Goal: Information Seeking & Learning: Learn about a topic

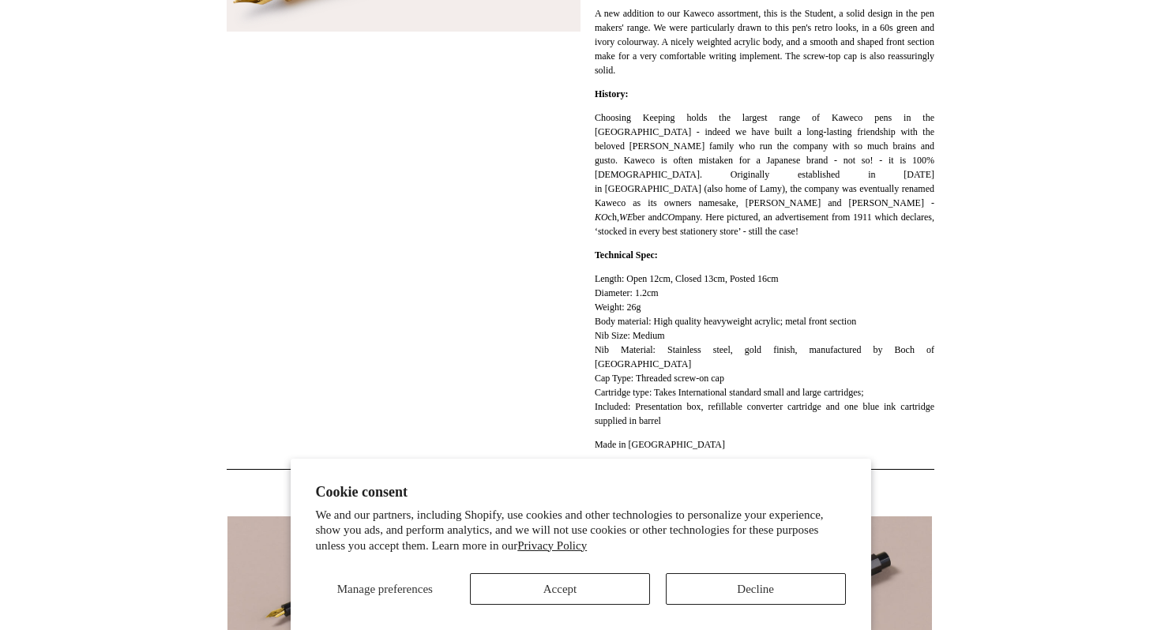
scroll to position [406, 0]
click at [610, 310] on p "Length: Open 12cm, Closed 13cm, Posted 16cm Diameter: 1.2cm Weight: 26g Body ma…" at bounding box center [765, 349] width 340 height 156
click at [616, 324] on p "Length: Open 12cm, Closed 13cm, Posted 16cm Diameter: 1.2cm Weight: 26g Body ma…" at bounding box center [765, 349] width 340 height 156
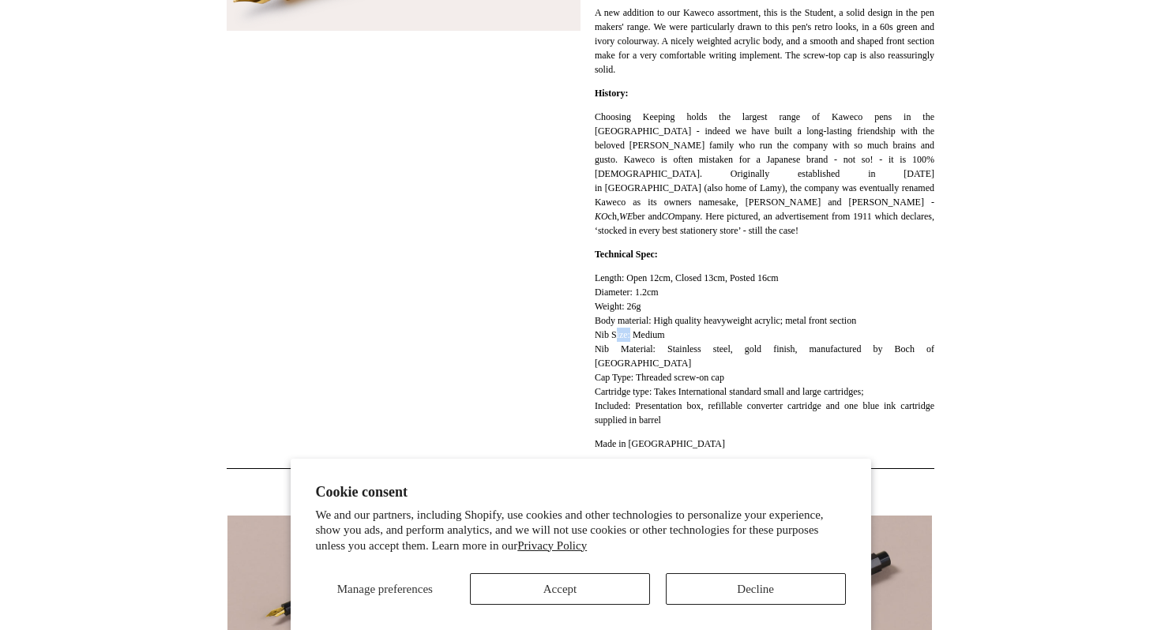
click at [616, 324] on p "Length: Open 12cm, Closed 13cm, Posted 16cm Diameter: 1.2cm Weight: 26g Body ma…" at bounding box center [765, 349] width 340 height 156
click at [616, 336] on p "Length: Open 12cm, Closed 13cm, Posted 16cm Diameter: 1.2cm Weight: 26g Body ma…" at bounding box center [765, 349] width 340 height 156
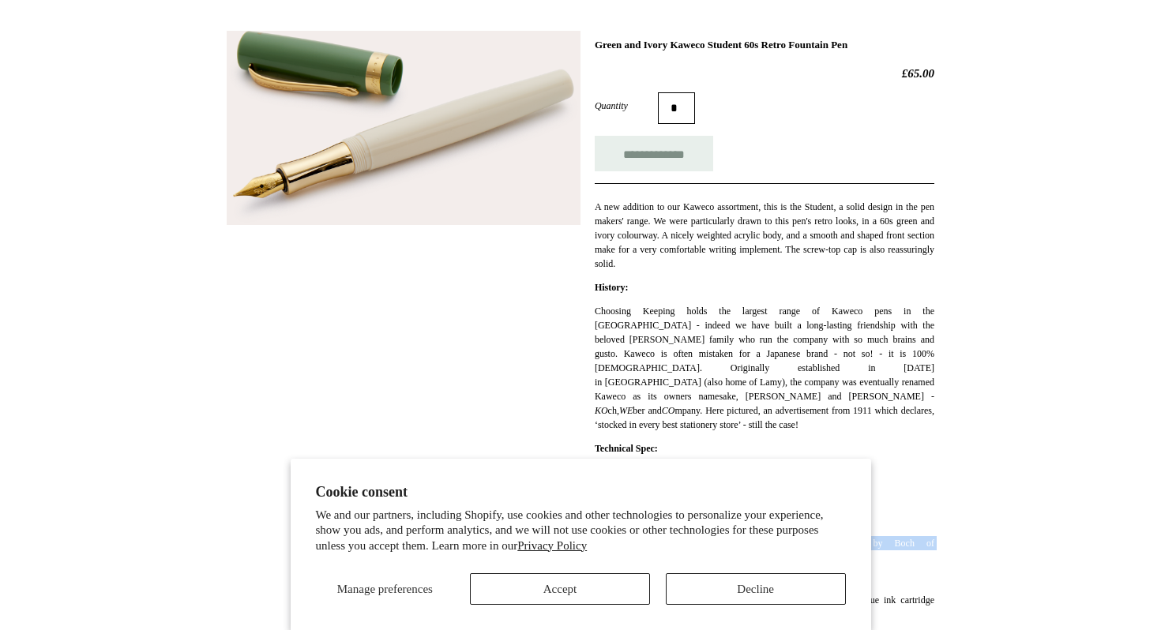
scroll to position [0, 0]
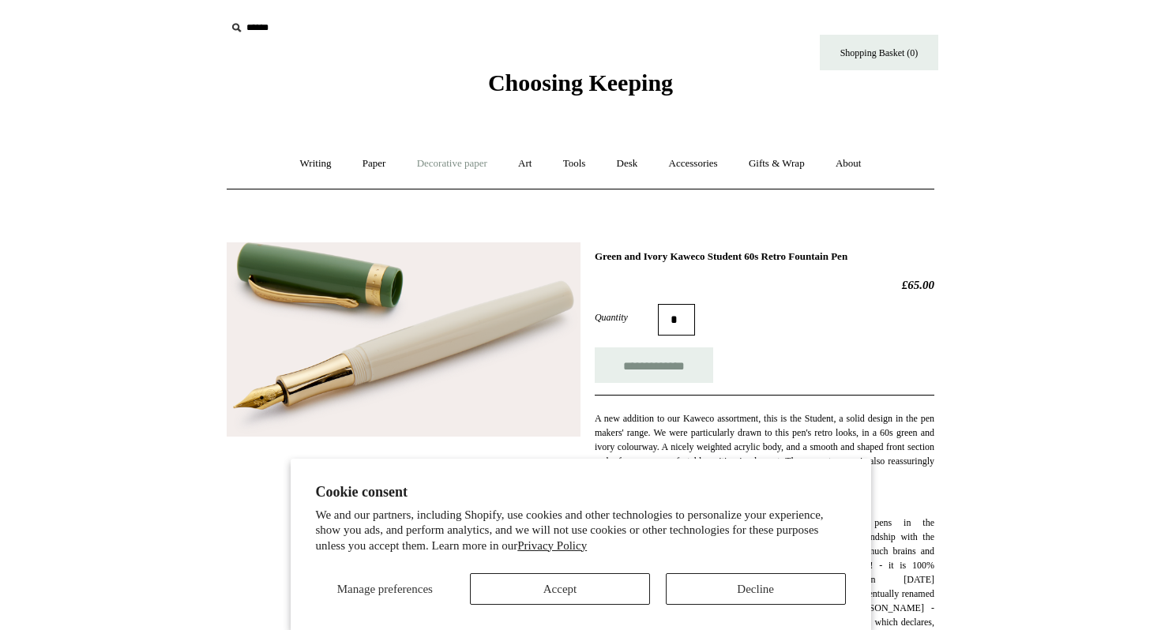
click at [472, 167] on link "Decorative paper +" at bounding box center [452, 164] width 99 height 42
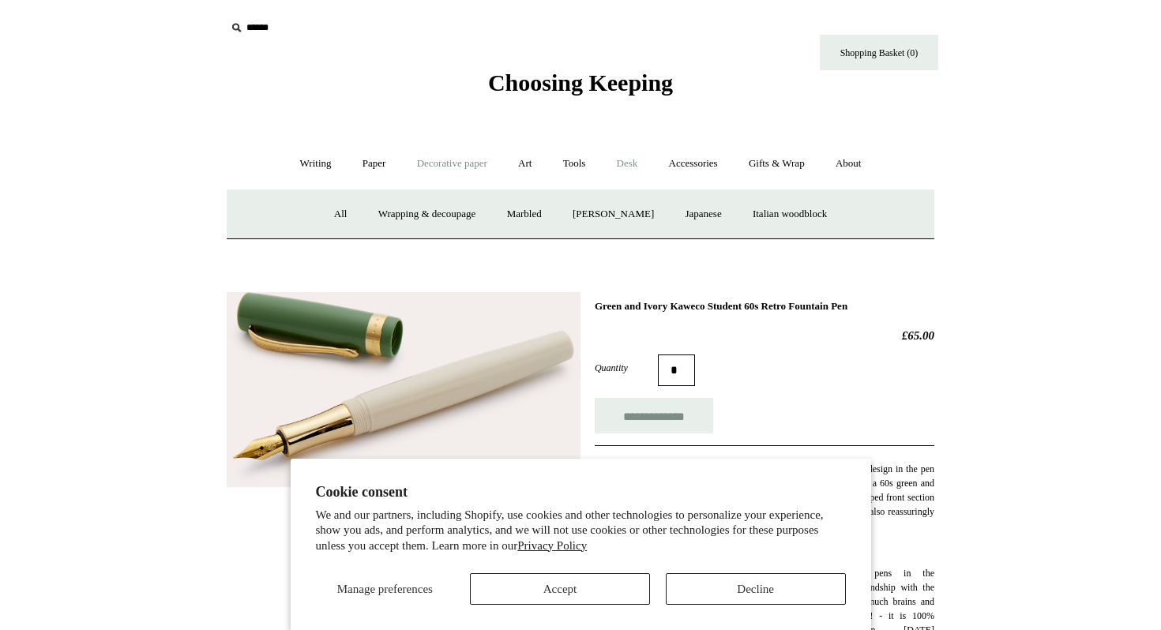
click at [626, 165] on link "Desk +" at bounding box center [628, 164] width 50 height 42
click at [366, 175] on link "Paper +" at bounding box center [374, 164] width 52 height 42
click at [364, 216] on link "Notebooks +" at bounding box center [359, 215] width 73 height 42
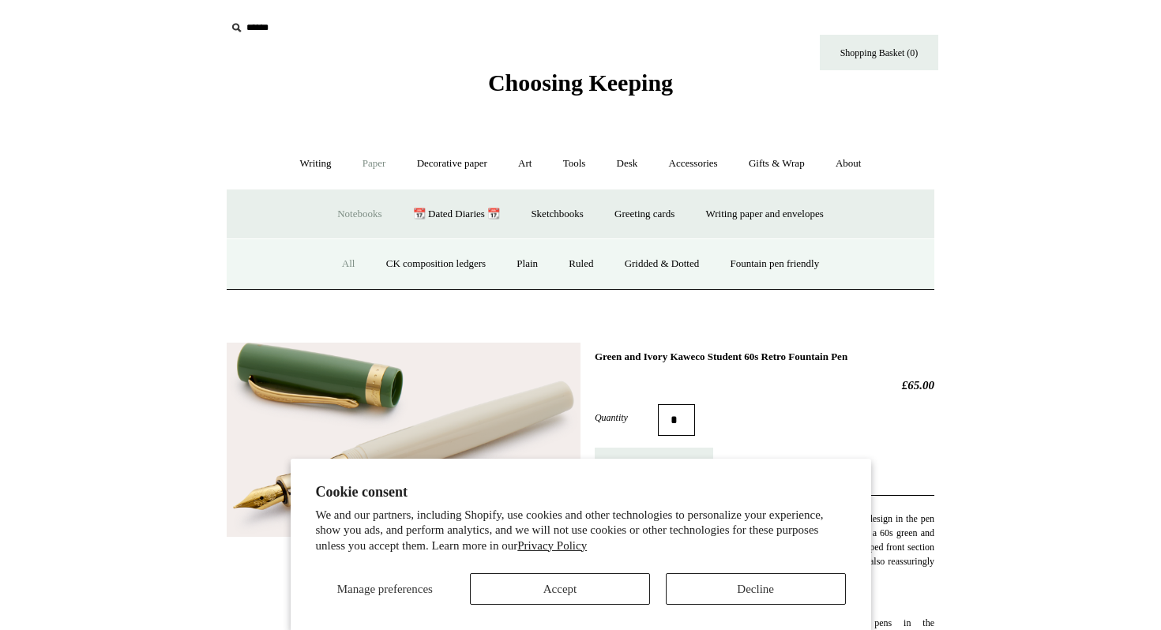
click at [332, 265] on link "All" at bounding box center [349, 264] width 42 height 42
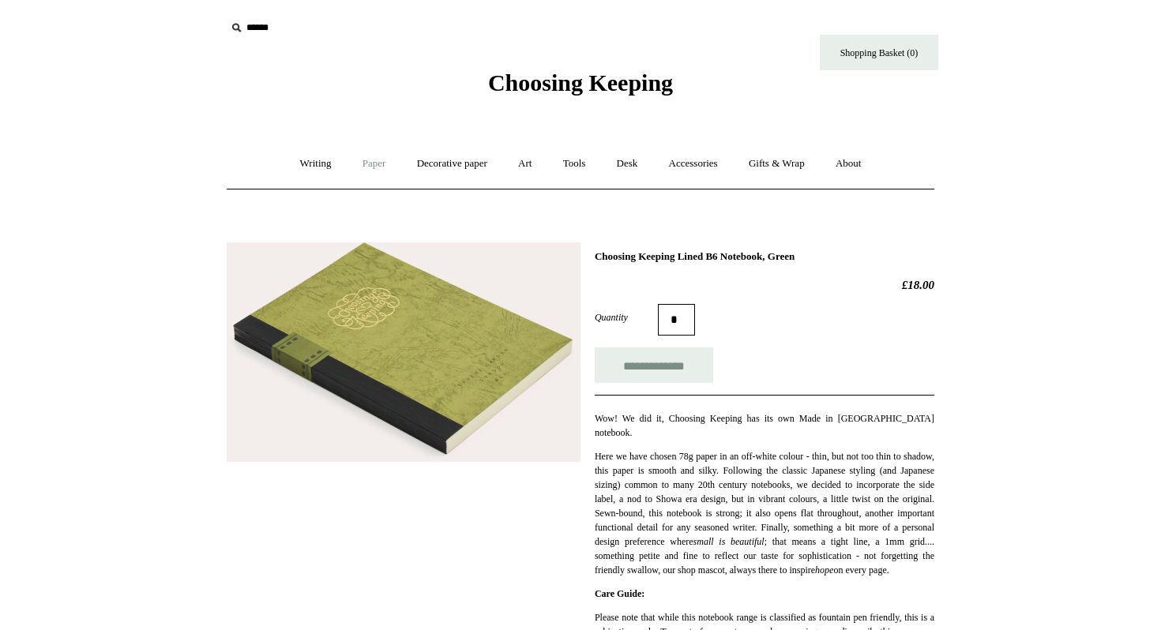
click at [354, 164] on link "Paper +" at bounding box center [374, 164] width 52 height 42
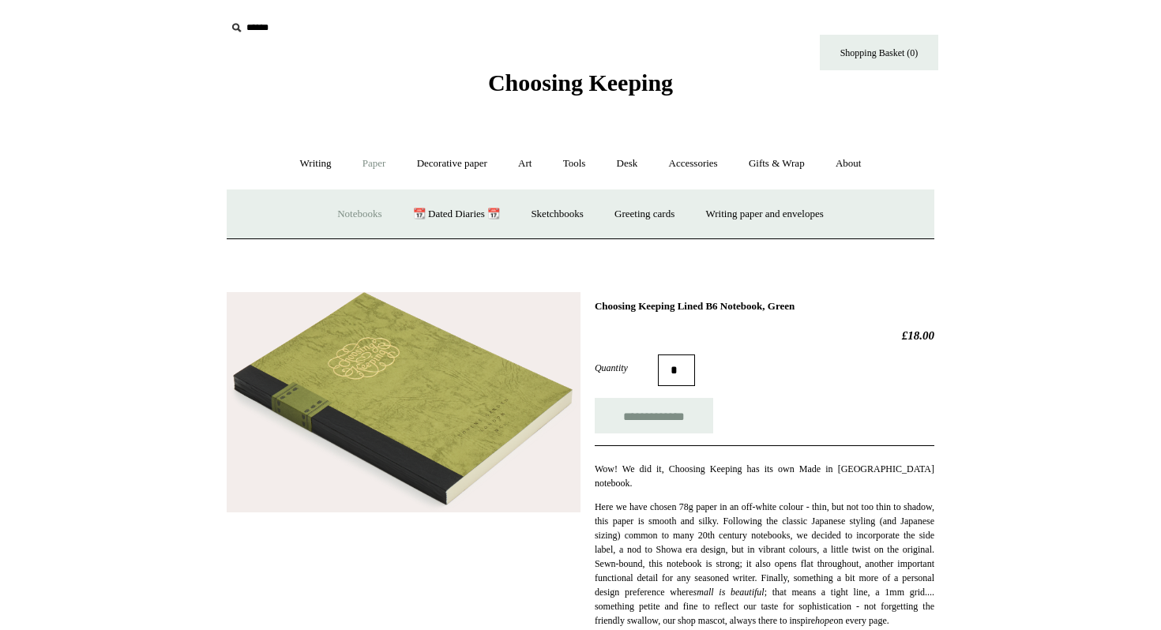
click at [357, 216] on link "Notebooks +" at bounding box center [359, 215] width 73 height 42
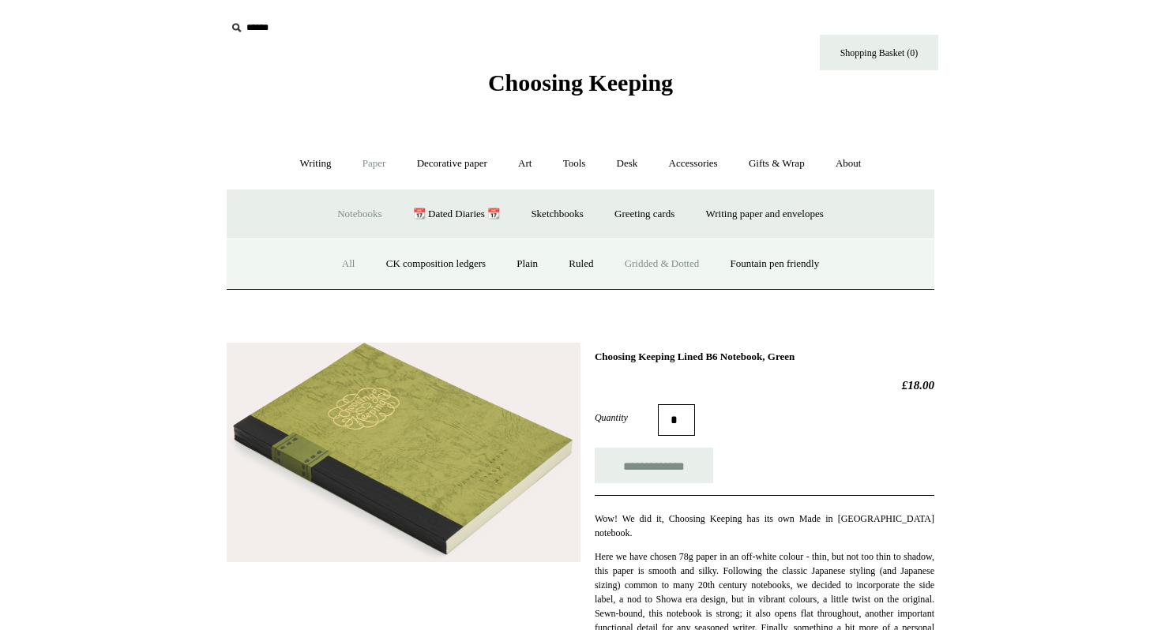
click at [683, 251] on link "Gridded & Dotted" at bounding box center [662, 264] width 103 height 42
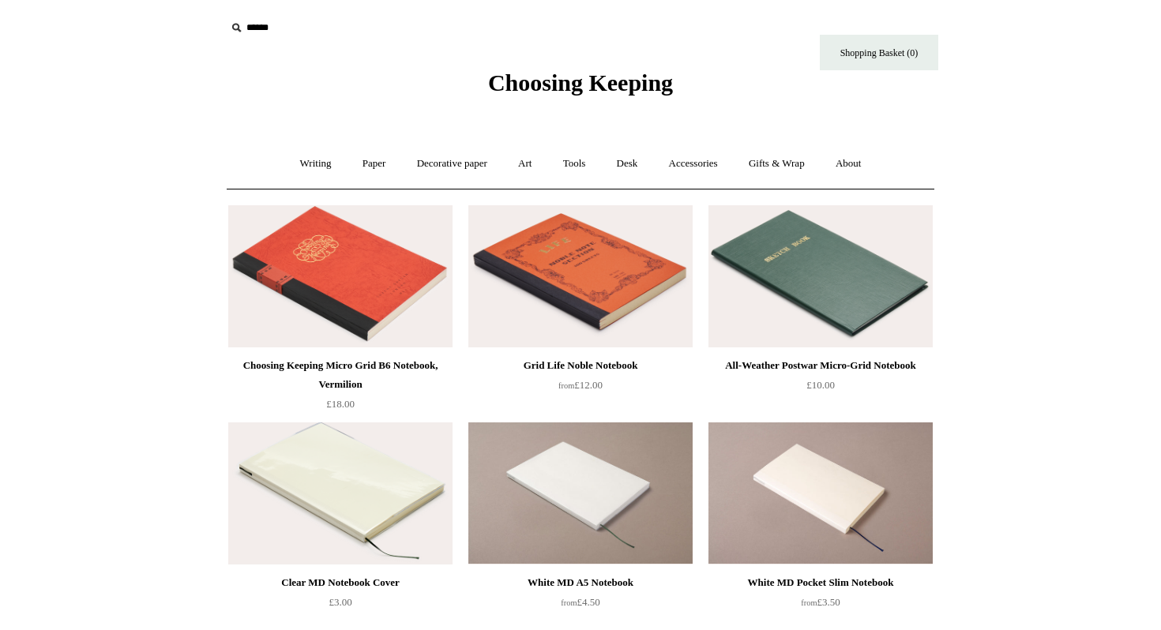
click at [349, 279] on img at bounding box center [340, 276] width 224 height 142
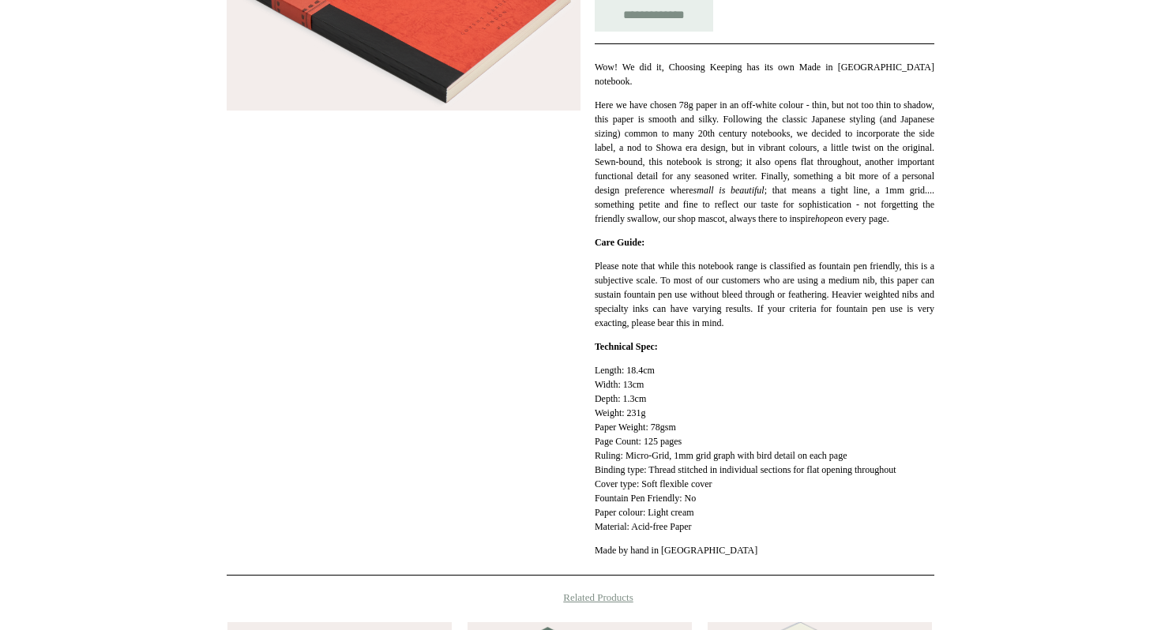
scroll to position [352, 0]
click at [653, 463] on p "Length: 18.4cm Width: 13cm Depth: 1.3cm Weight: 231g Paper Weight: 78gsm Page C…" at bounding box center [765, 448] width 340 height 171
click at [655, 486] on p "Length: 18.4cm Width: 13cm Depth: 1.3cm Weight: 231g Paper Weight: 78gsm Page C…" at bounding box center [765, 448] width 340 height 171
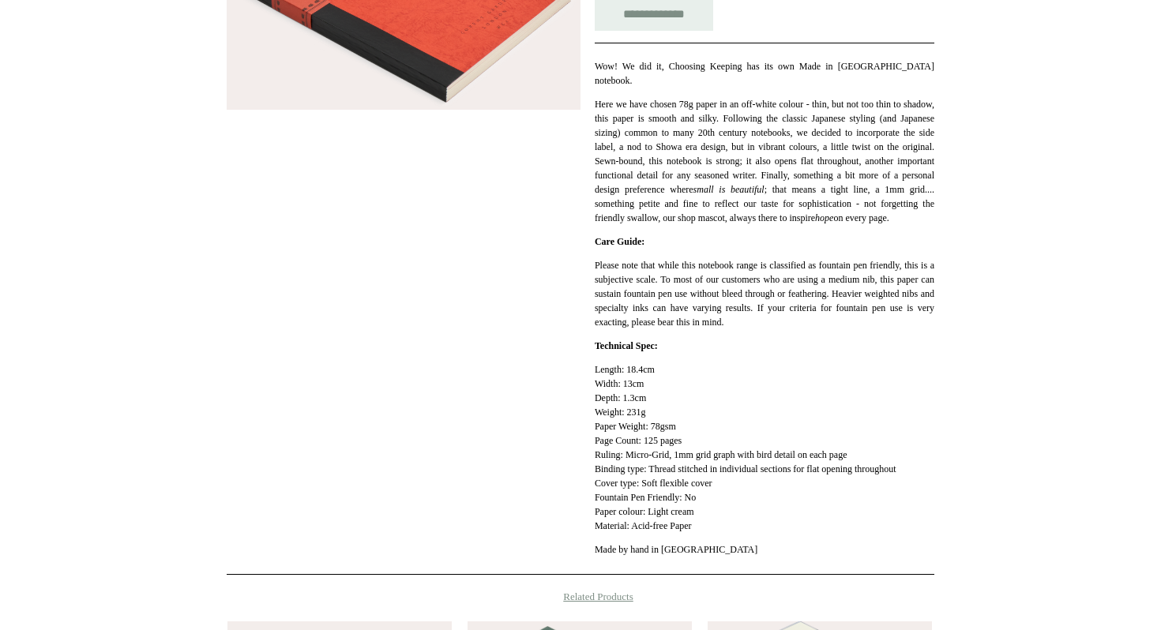
click at [655, 486] on p "Length: 18.4cm Width: 13cm Depth: 1.3cm Weight: 231g Paper Weight: 78gsm Page C…" at bounding box center [765, 448] width 340 height 171
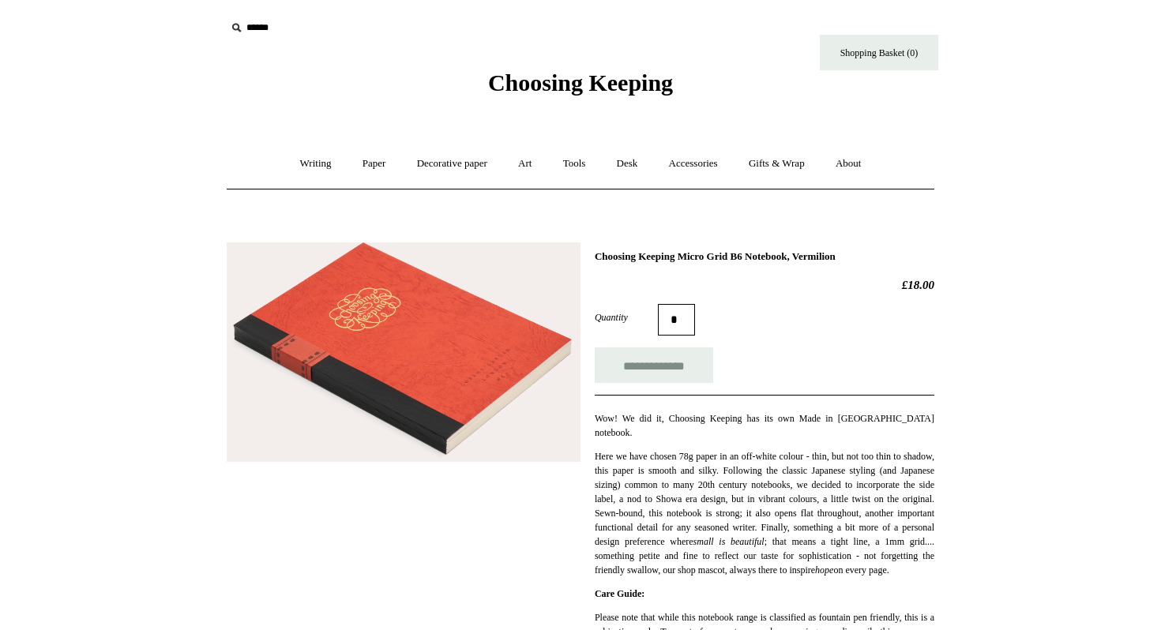
click at [727, 457] on p "Here we have chosen 78g paper in an off-white colour - thin, but not too thin t…" at bounding box center [765, 513] width 340 height 128
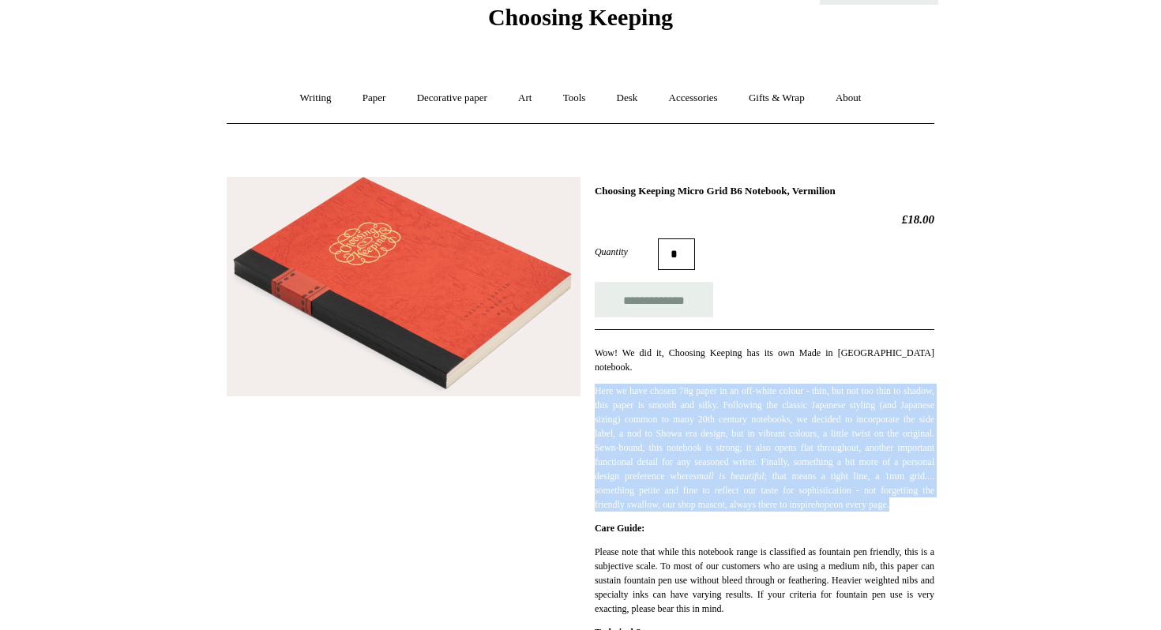
scroll to position [73, 0]
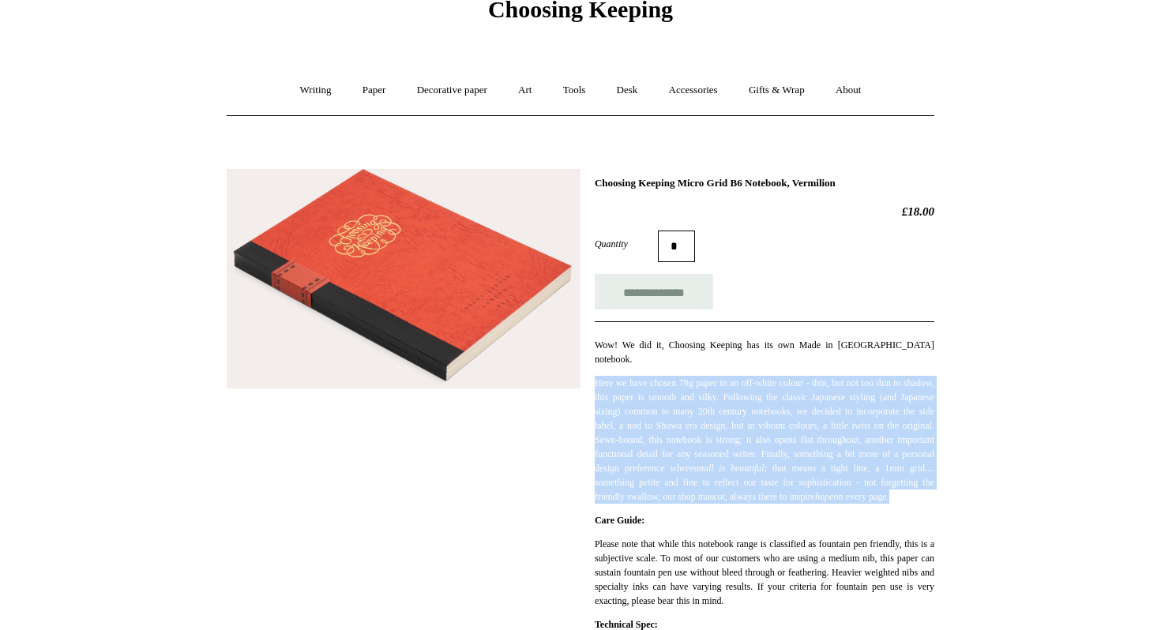
click at [655, 466] on p "Here we have chosen 78g paper in an off-white colour - thin, but not too thin t…" at bounding box center [765, 440] width 340 height 128
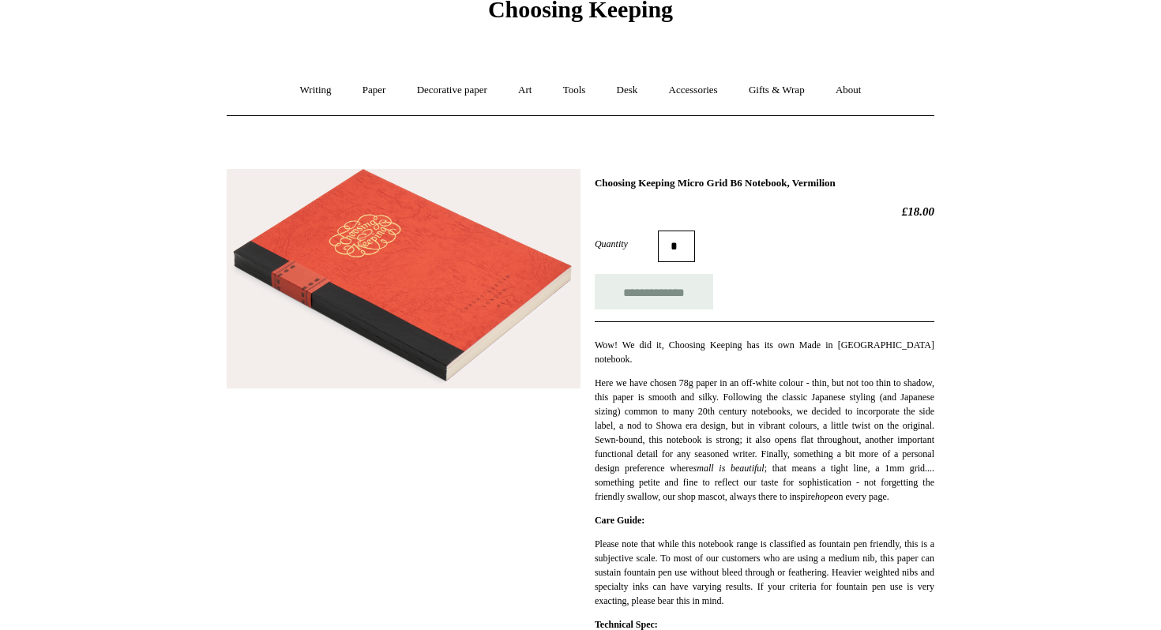
click at [655, 466] on p "Here we have chosen 78g paper in an off-white colour - thin, but not too thin t…" at bounding box center [765, 440] width 340 height 128
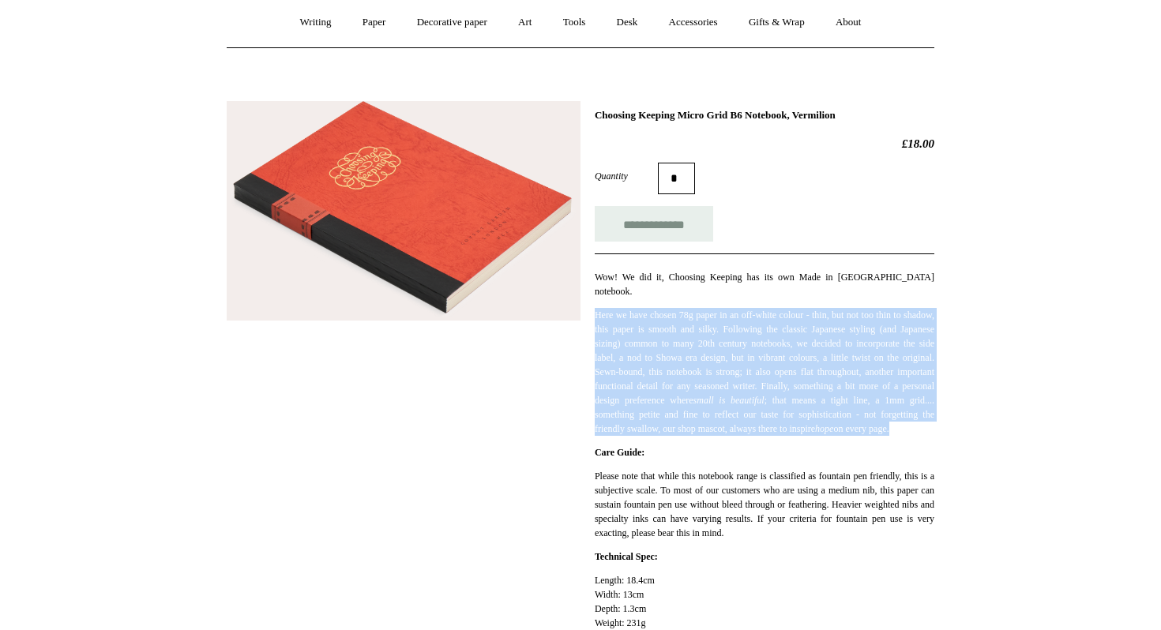
scroll to position [148, 0]
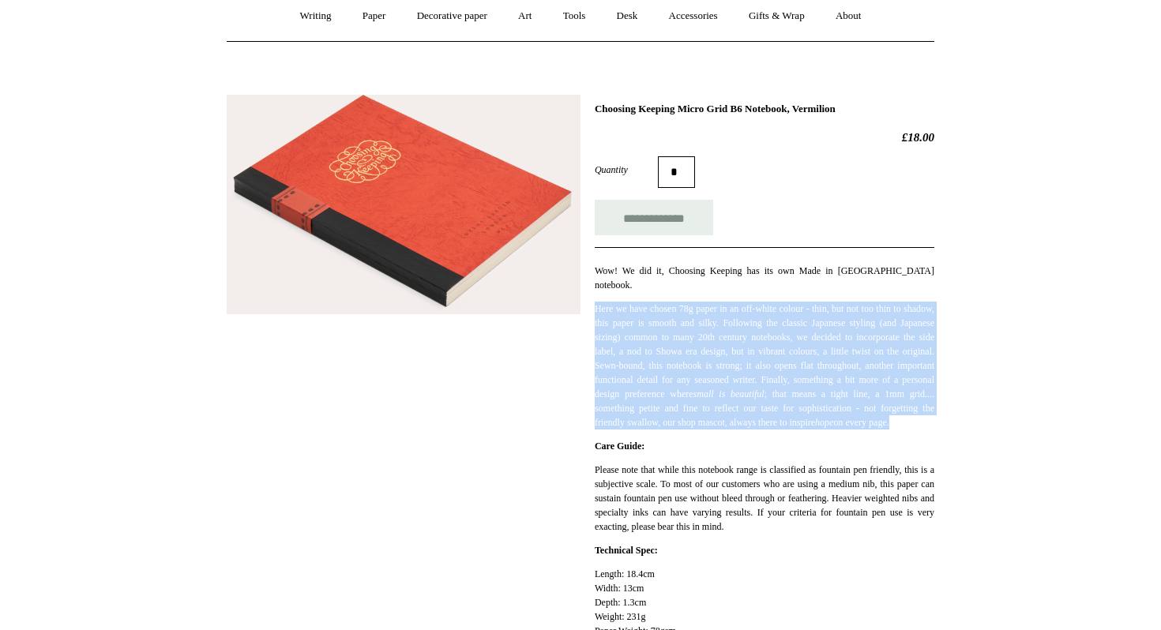
click at [731, 314] on p "Here we have chosen 78g paper in an off-white colour - thin, but not too thin t…" at bounding box center [765, 366] width 340 height 128
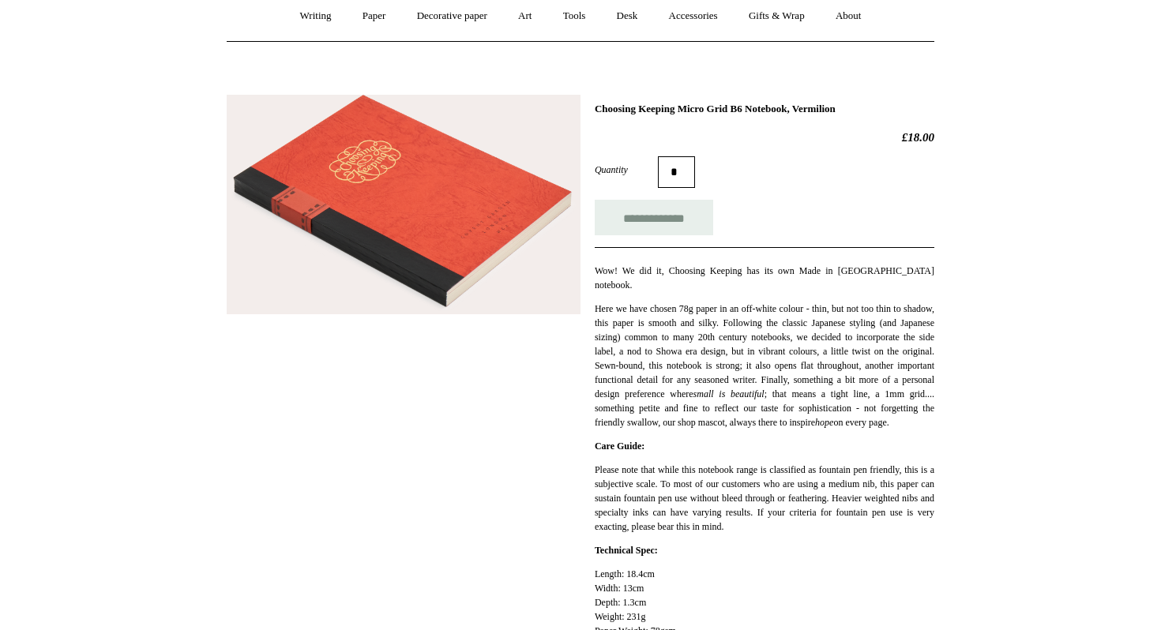
click at [731, 314] on p "Here we have chosen 78g paper in an off-white colour - thin, but not too thin t…" at bounding box center [765, 366] width 340 height 128
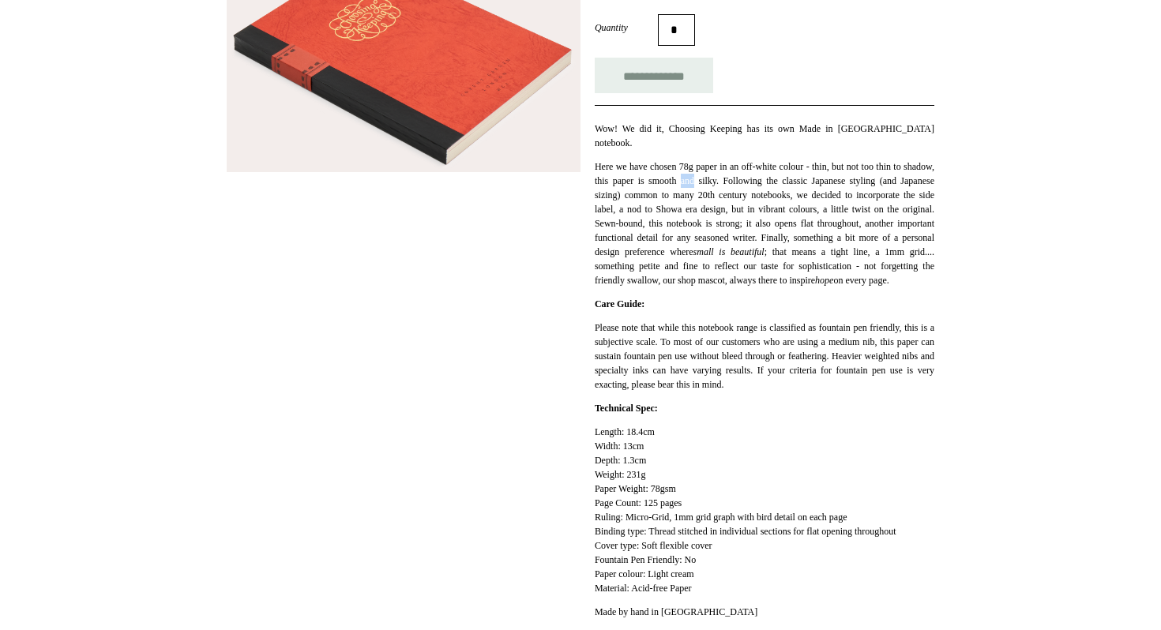
click at [745, 306] on p "Care Guide:" at bounding box center [765, 304] width 340 height 14
click at [722, 368] on p "Please note that while this notebook range is classified as fountain pen friend…" at bounding box center [765, 356] width 340 height 71
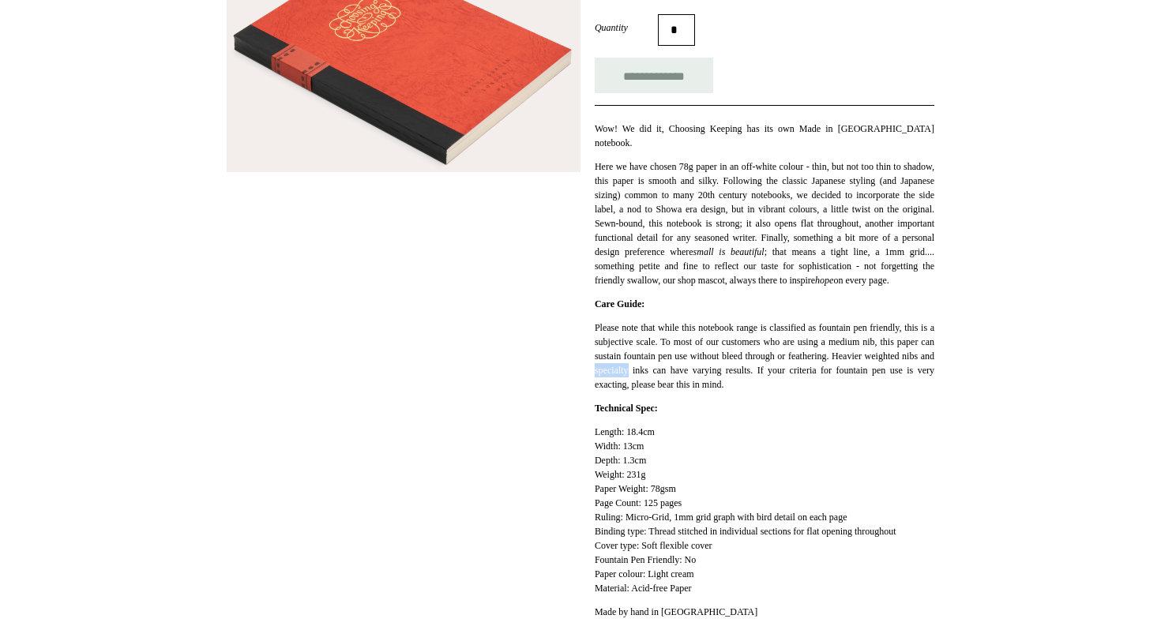
click at [722, 368] on p "Please note that while this notebook range is classified as fountain pen friend…" at bounding box center [765, 356] width 340 height 71
click at [739, 378] on p "Please note that while this notebook range is classified as fountain pen friend…" at bounding box center [765, 356] width 340 height 71
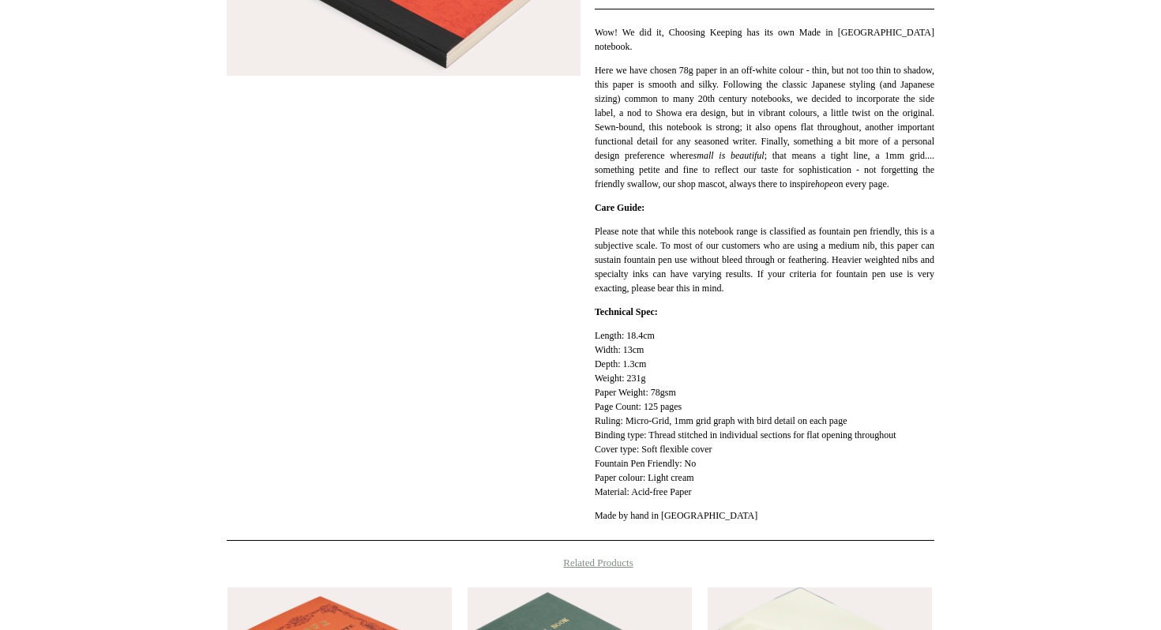
click at [687, 439] on p "Length: 18.4cm Width: 13cm Depth: 1.3cm Weight: 231g Paper Weight: 78gsm Page C…" at bounding box center [765, 414] width 340 height 171
click at [696, 456] on p "Length: 18.4cm Width: 13cm Depth: 1.3cm Weight: 231g Paper Weight: 78gsm Page C…" at bounding box center [765, 414] width 340 height 171
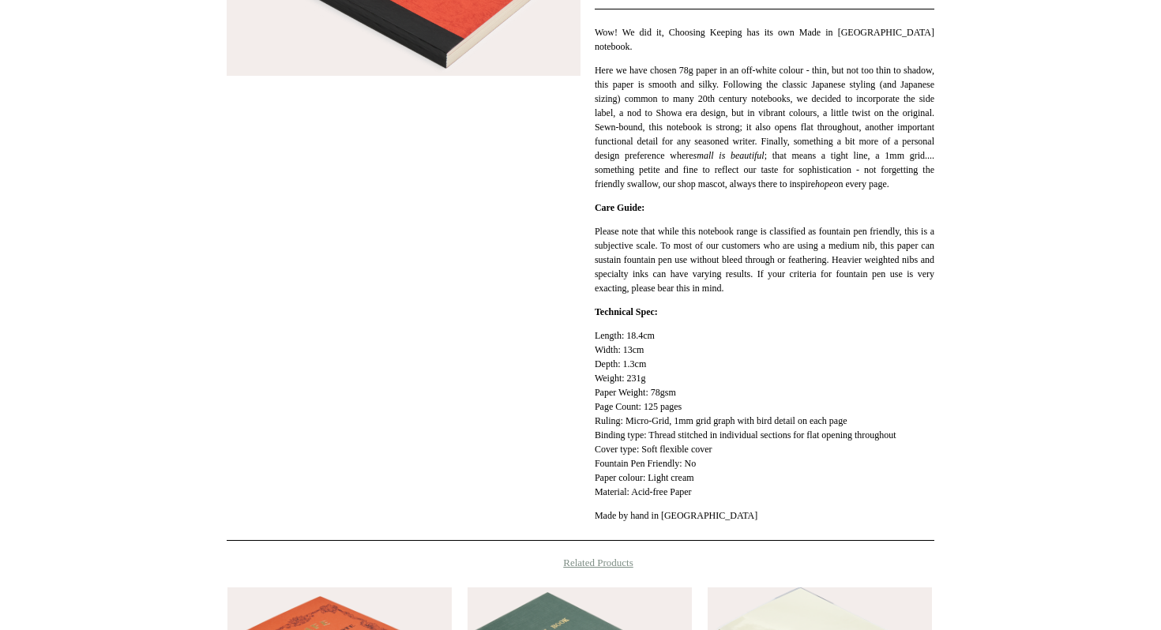
click at [696, 456] on p "Length: 18.4cm Width: 13cm Depth: 1.3cm Weight: 231g Paper Weight: 78gsm Page C…" at bounding box center [765, 414] width 340 height 171
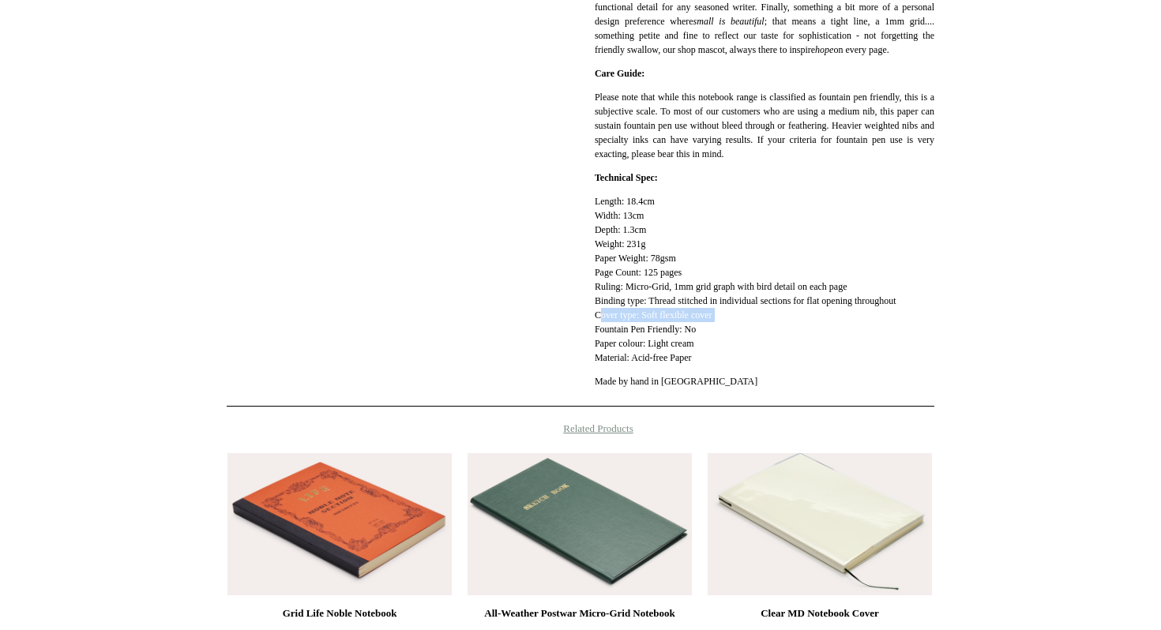
click at [657, 347] on p "Length: 18.4cm Width: 13cm Depth: 1.3cm Weight: 231g Paper Weight: 78gsm Page C…" at bounding box center [765, 279] width 340 height 171
click at [654, 339] on p "Length: 18.4cm Width: 13cm Depth: 1.3cm Weight: 231g Paper Weight: 78gsm Page C…" at bounding box center [765, 279] width 340 height 171
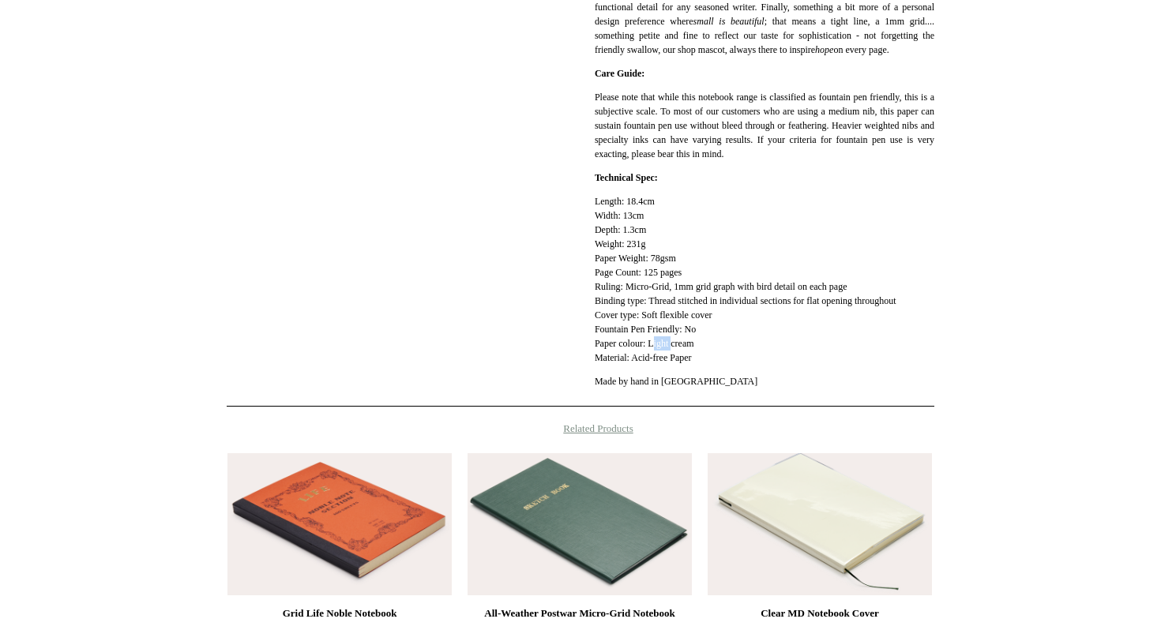
click at [654, 339] on p "Length: 18.4cm Width: 13cm Depth: 1.3cm Weight: 231g Paper Weight: 78gsm Page C…" at bounding box center [765, 279] width 340 height 171
click at [639, 336] on p "Length: 18.4cm Width: 13cm Depth: 1.3cm Weight: 231g Paper Weight: 78gsm Page C…" at bounding box center [765, 279] width 340 height 171
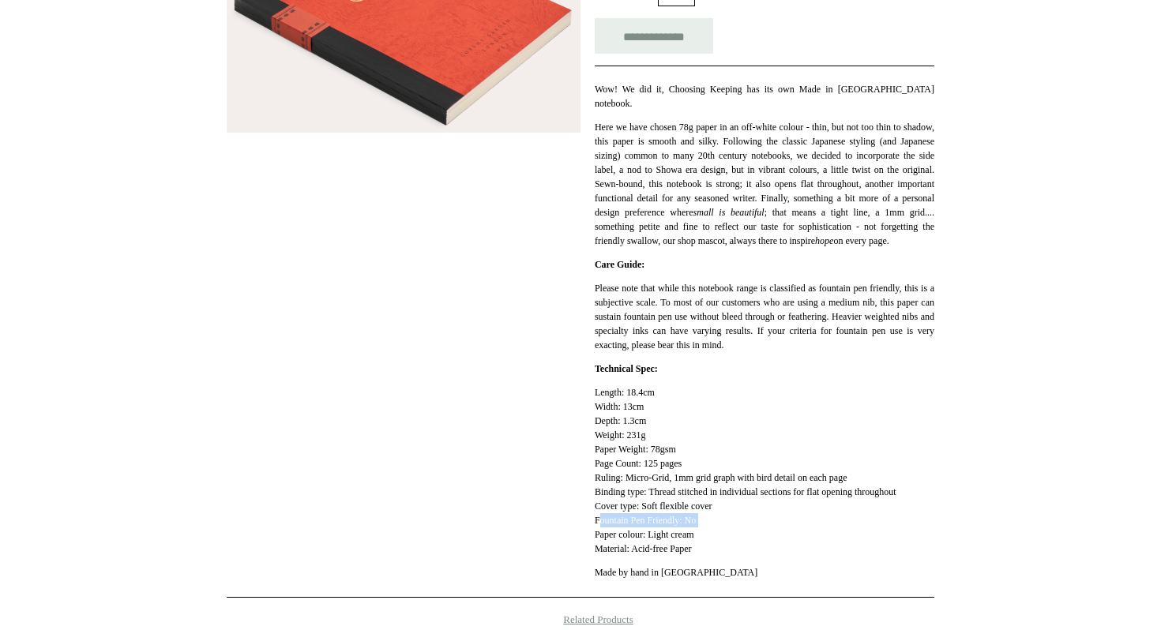
scroll to position [0, 0]
